Goal: Information Seeking & Learning: Learn about a topic

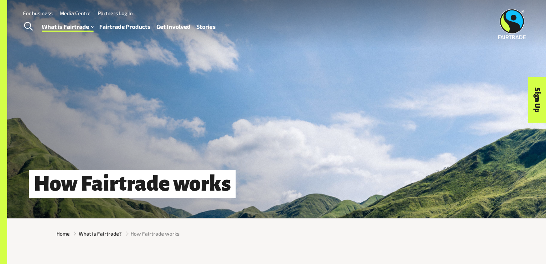
click at [200, 182] on h1 "How Fairtrade works" at bounding box center [132, 184] width 207 height 28
click at [219, 173] on h1 "How Fairtrade works" at bounding box center [132, 184] width 207 height 28
click at [200, 153] on div "How Fairtrade works" at bounding box center [276, 109] width 539 height 218
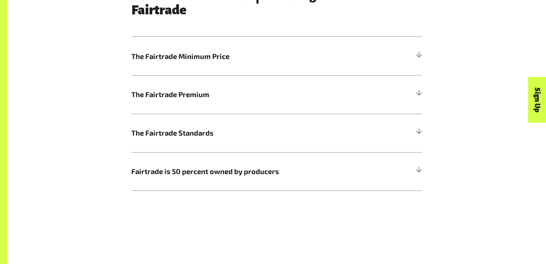
scroll to position [426, 0]
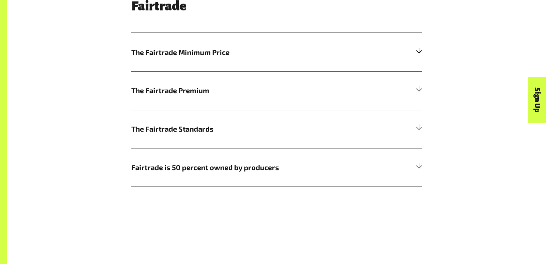
click at [196, 60] on h5 "The Fairtrade Minimum Price" at bounding box center [276, 52] width 291 height 38
